Goal: Check status: Check status

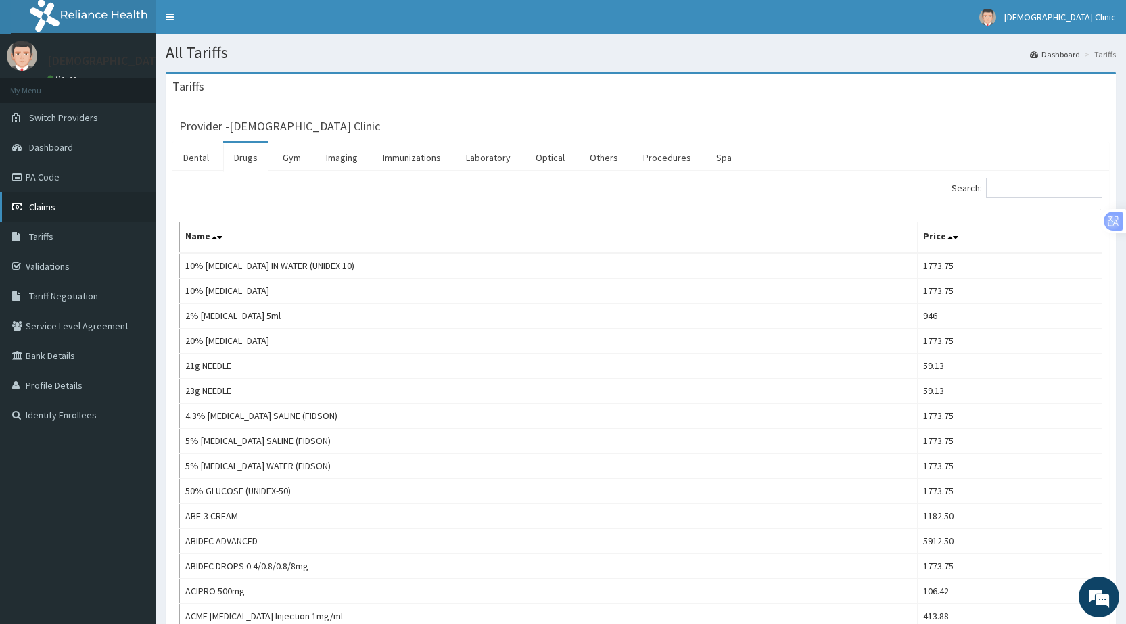
click at [72, 210] on link "Claims" at bounding box center [77, 207] width 155 height 30
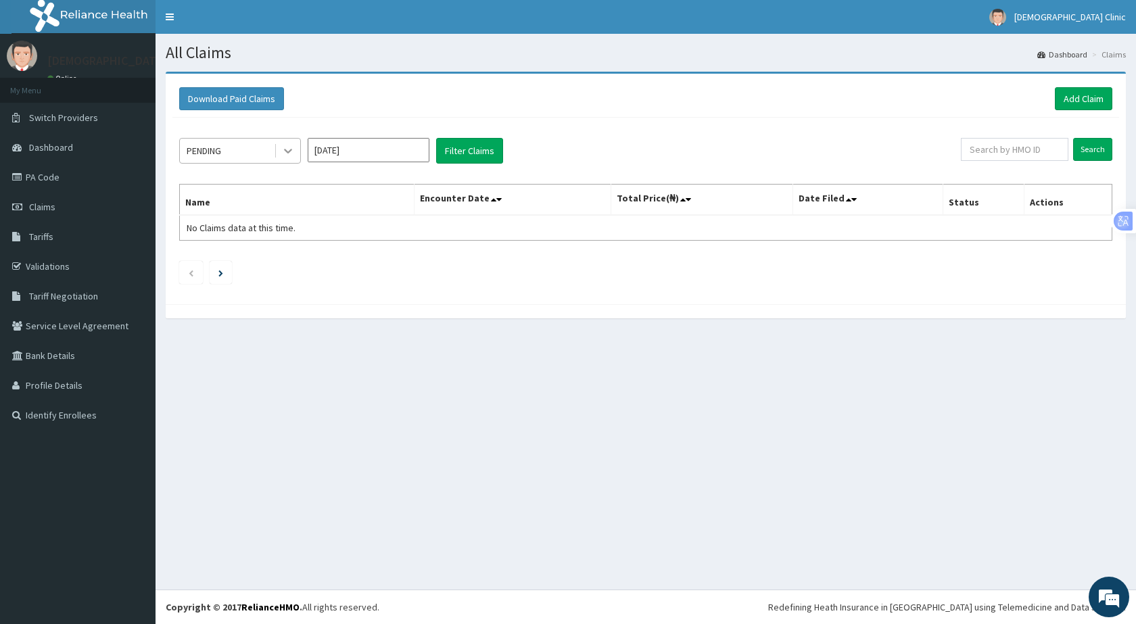
click at [291, 153] on icon at bounding box center [288, 151] width 14 height 14
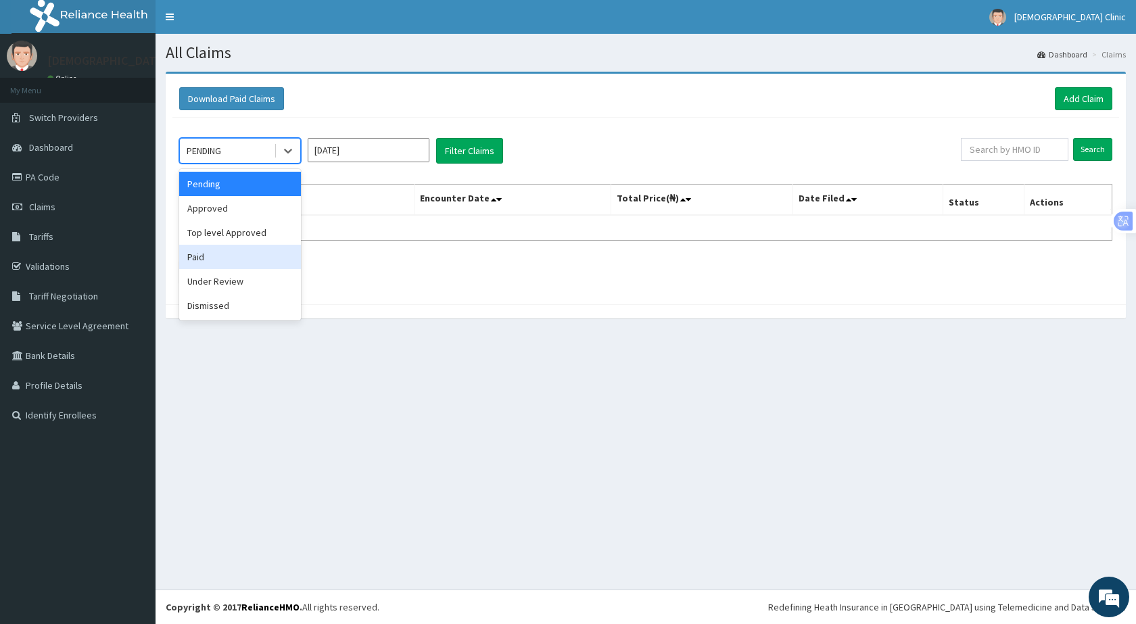
click at [239, 267] on div "Paid" at bounding box center [240, 257] width 122 height 24
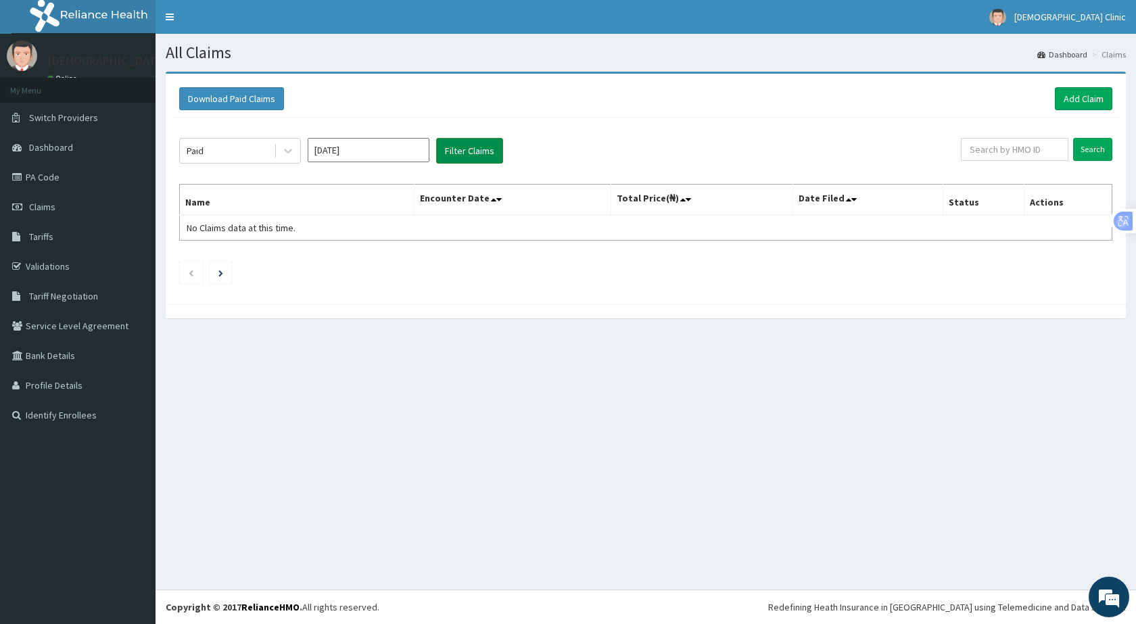
click at [465, 145] on button "Filter Claims" at bounding box center [469, 151] width 67 height 26
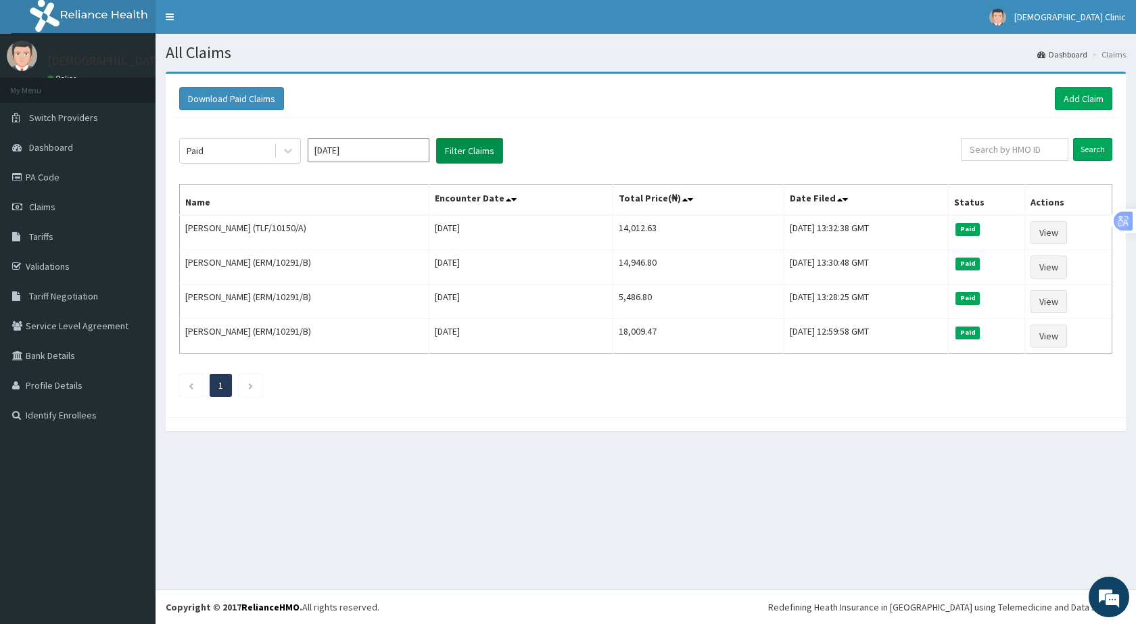
click at [436, 138] on button "Filter Claims" at bounding box center [469, 151] width 67 height 26
